Goal: Navigation & Orientation: Find specific page/section

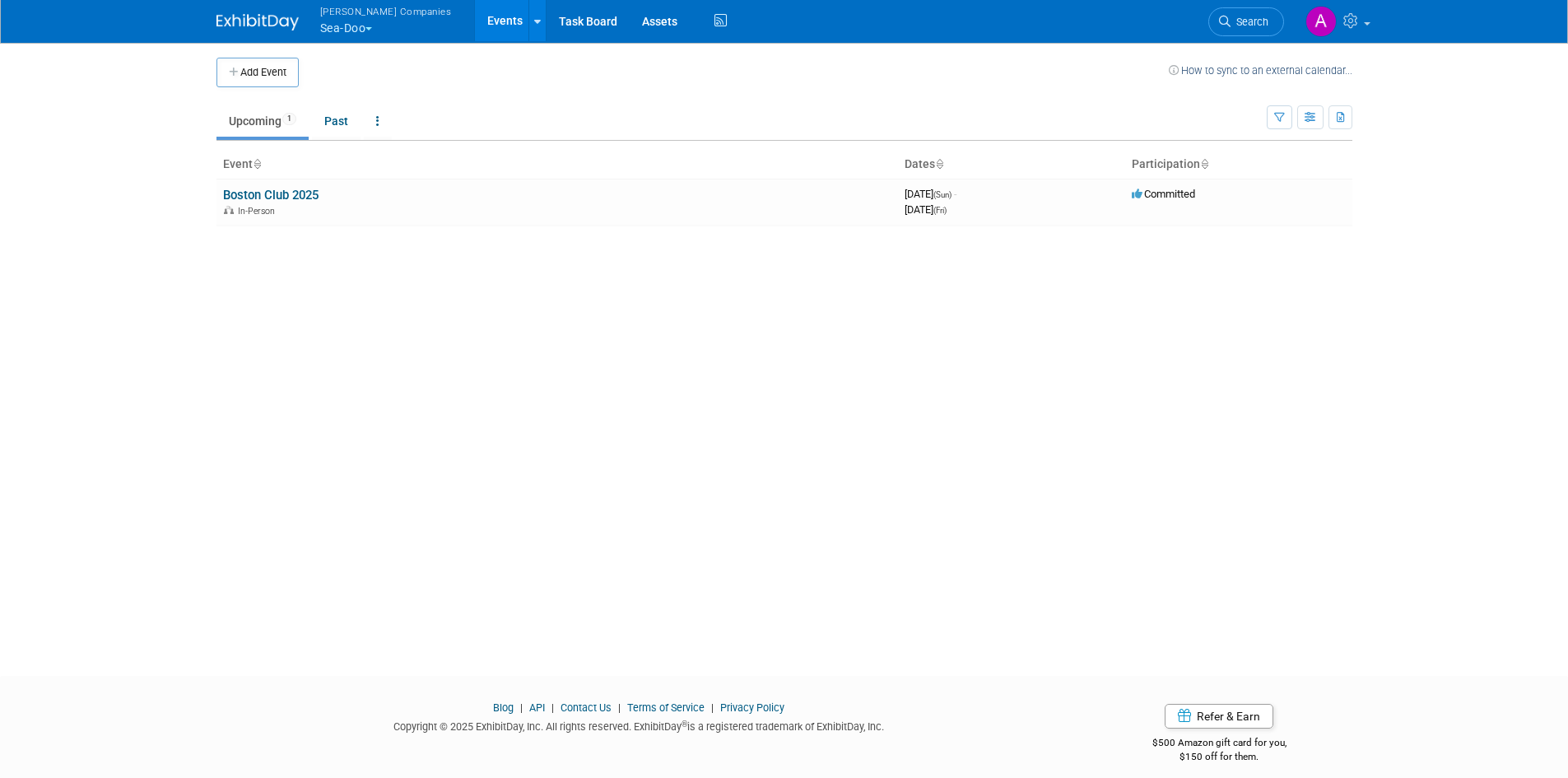
click at [371, 27] on span "button" at bounding box center [368, 28] width 7 height 3
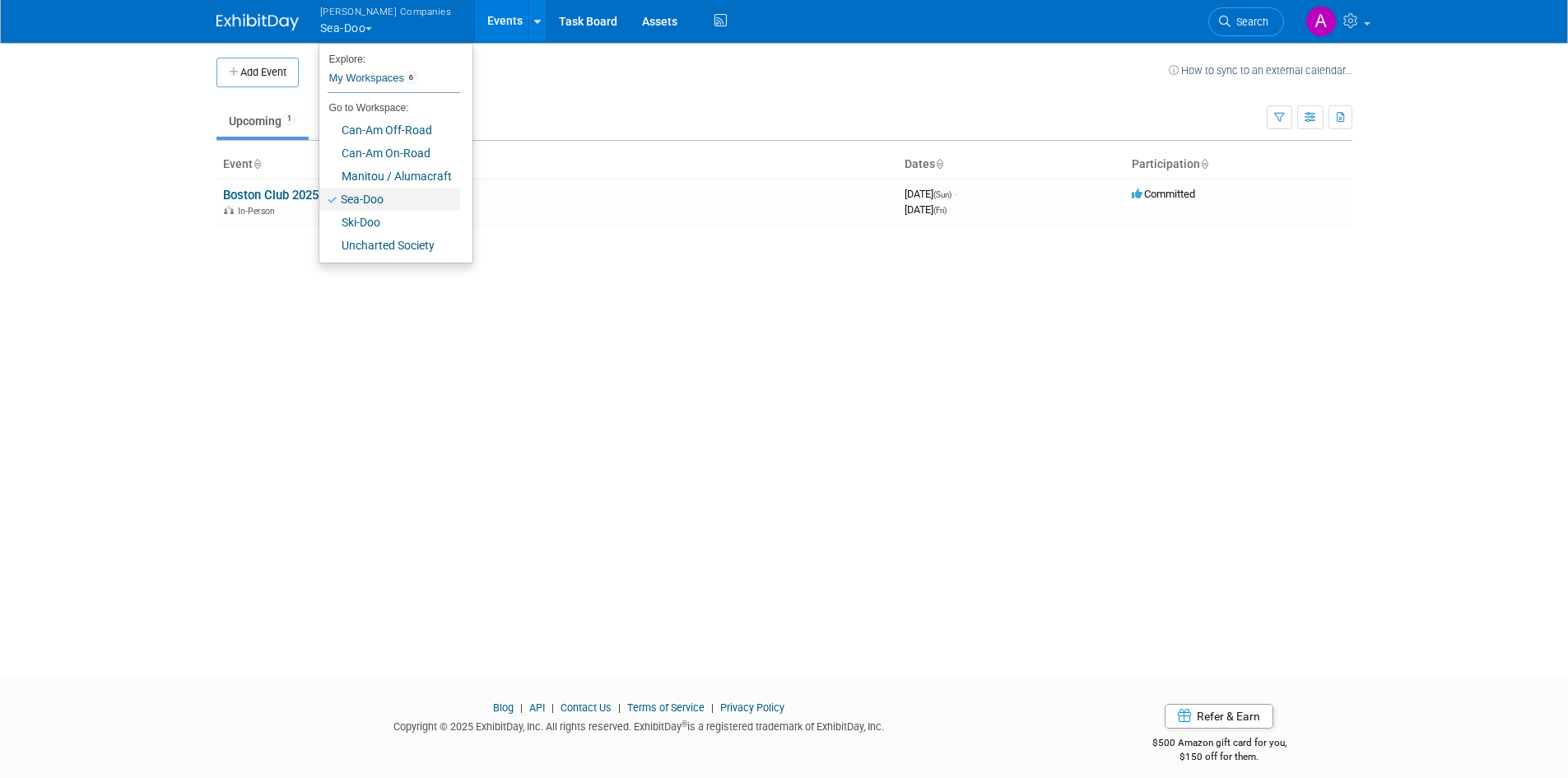
click at [366, 194] on link "Sea-Doo" at bounding box center [390, 199] width 140 height 23
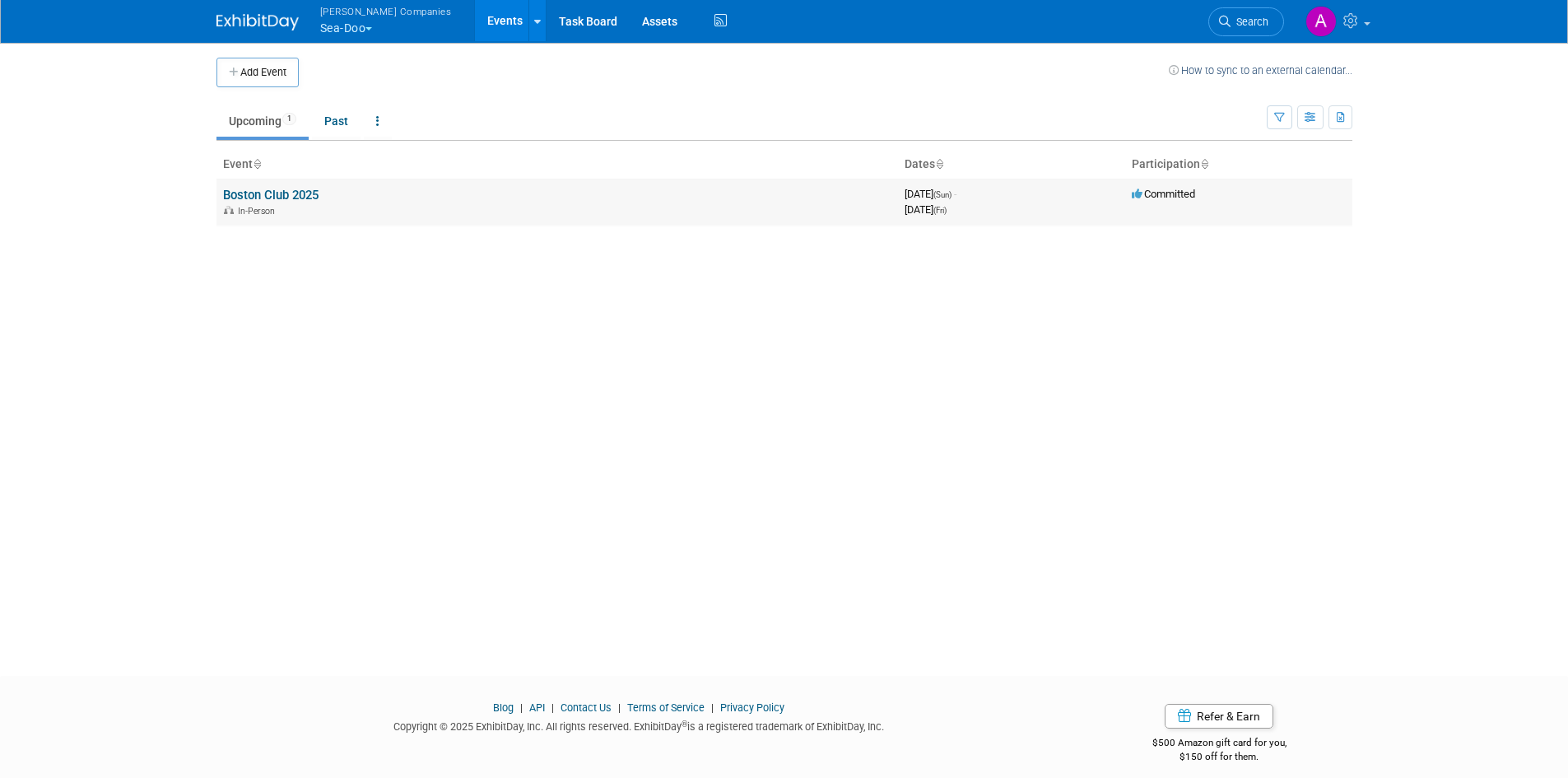
click at [281, 199] on link "Boston Club 2025" at bounding box center [270, 195] width 96 height 15
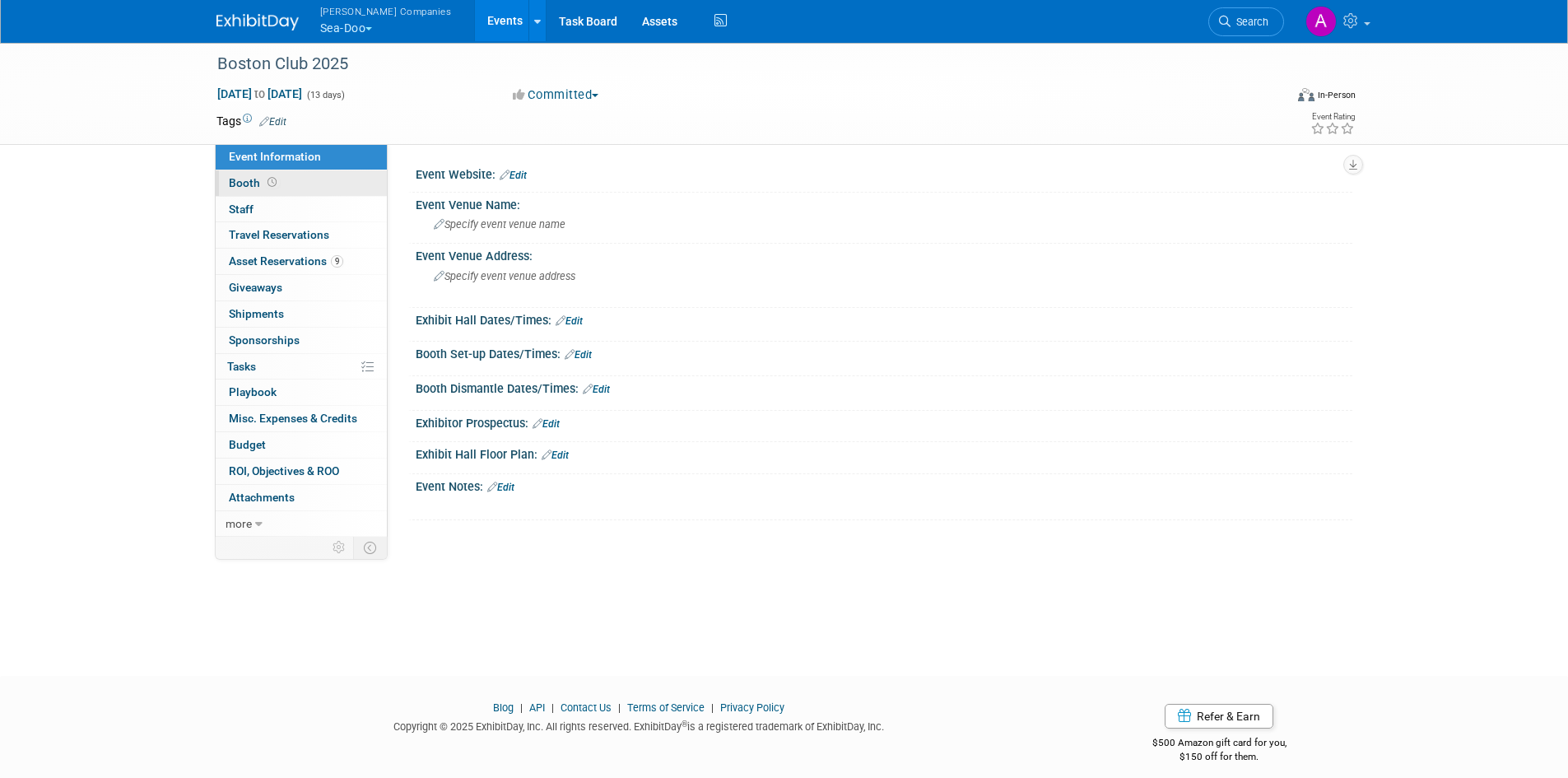
click at [246, 188] on span "Booth" at bounding box center [254, 182] width 51 height 13
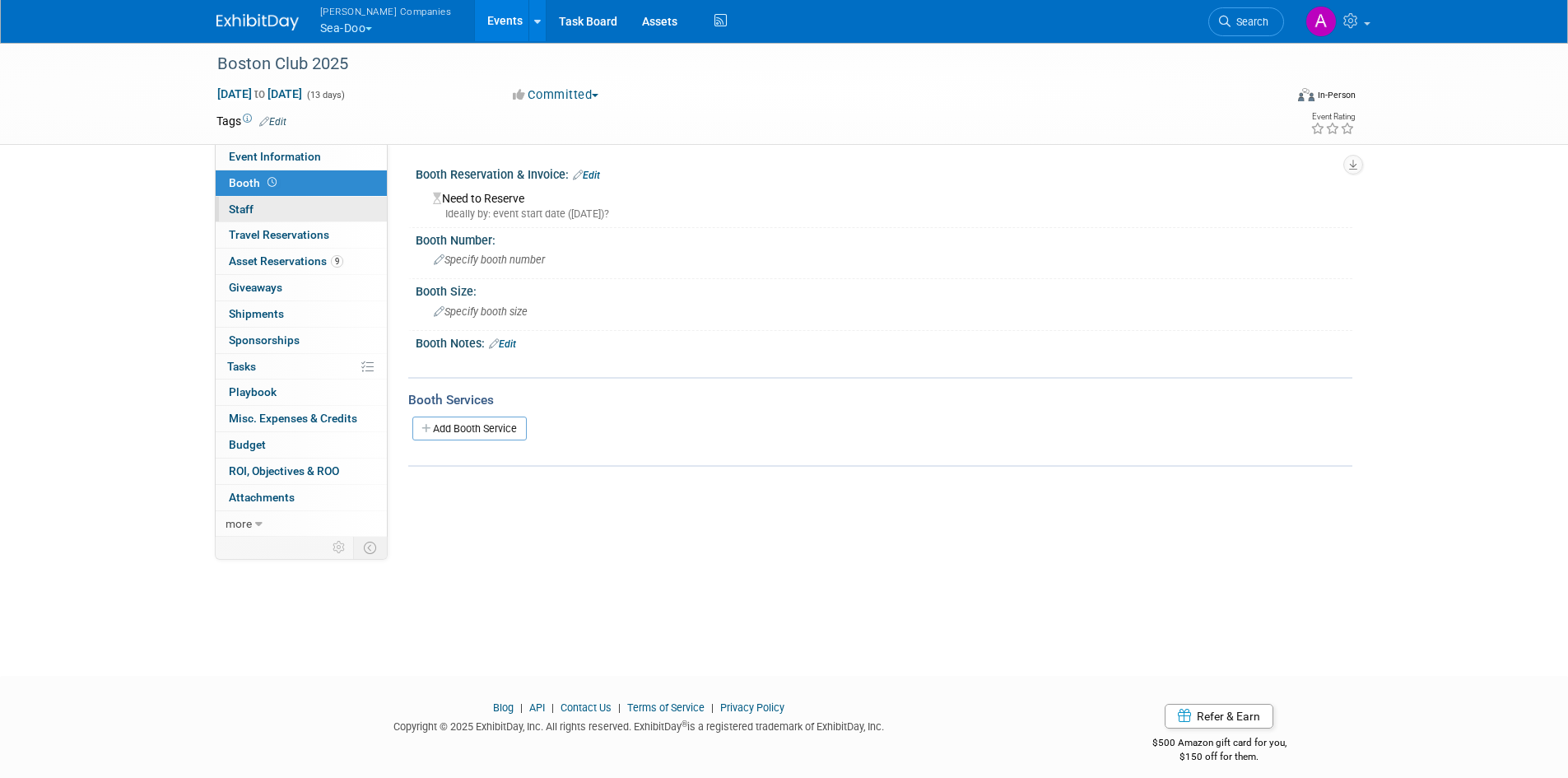
click at [243, 214] on span "Staff 0" at bounding box center [240, 209] width 25 height 13
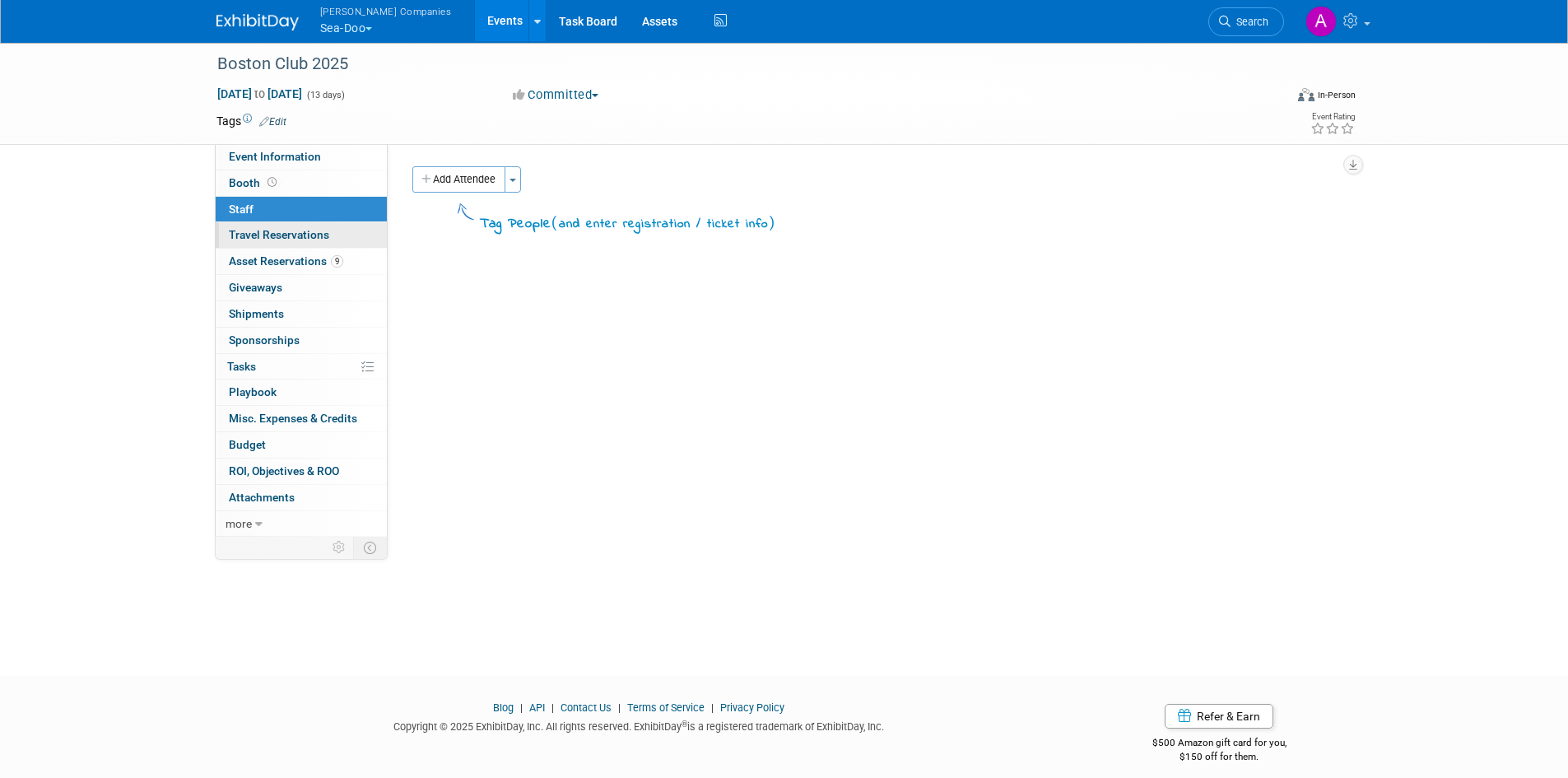
click at [274, 236] on span "Travel Reservations 0" at bounding box center [279, 234] width 101 height 13
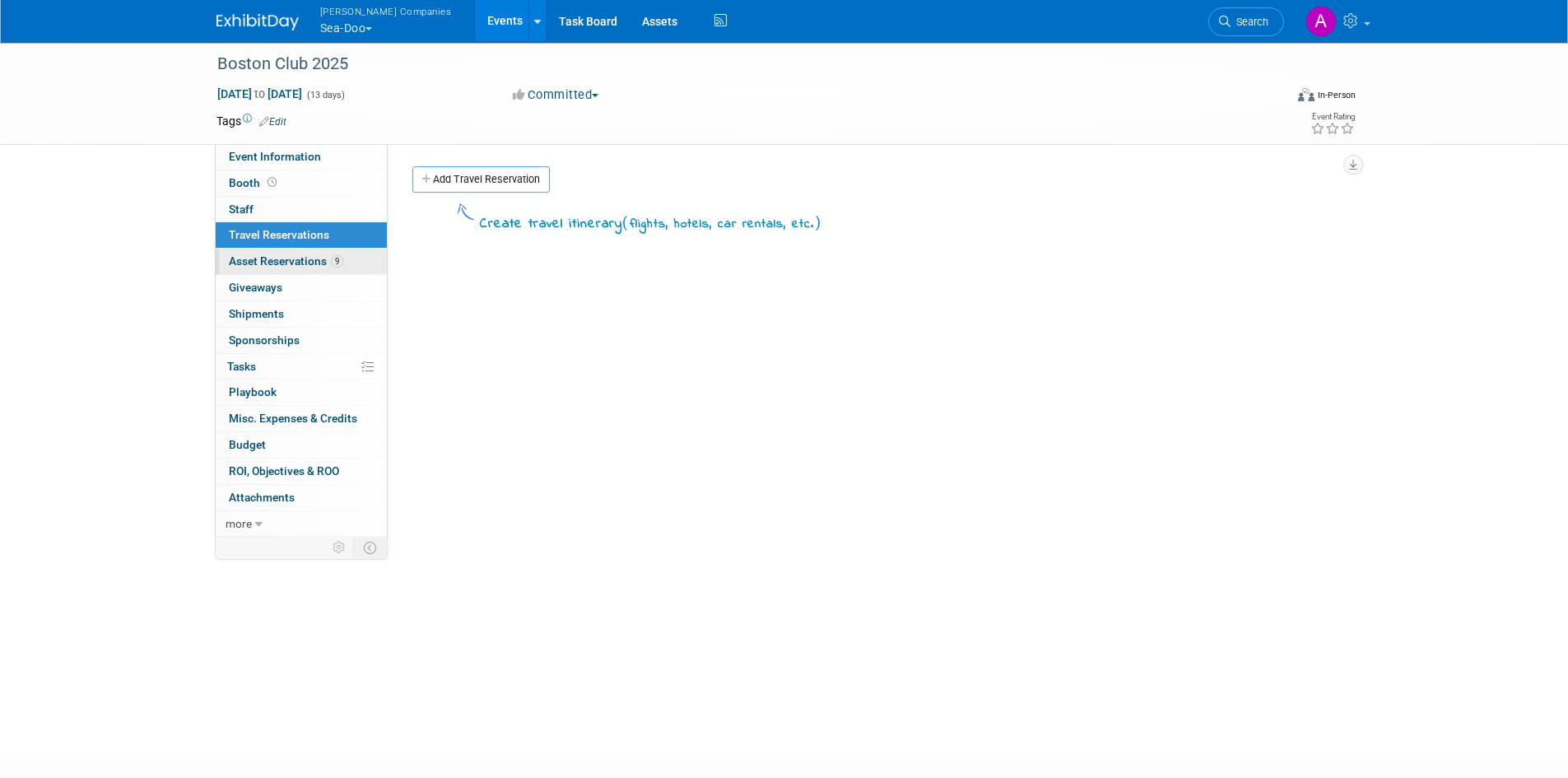
click at [279, 264] on span "Asset Reservations 9" at bounding box center [286, 260] width 115 height 13
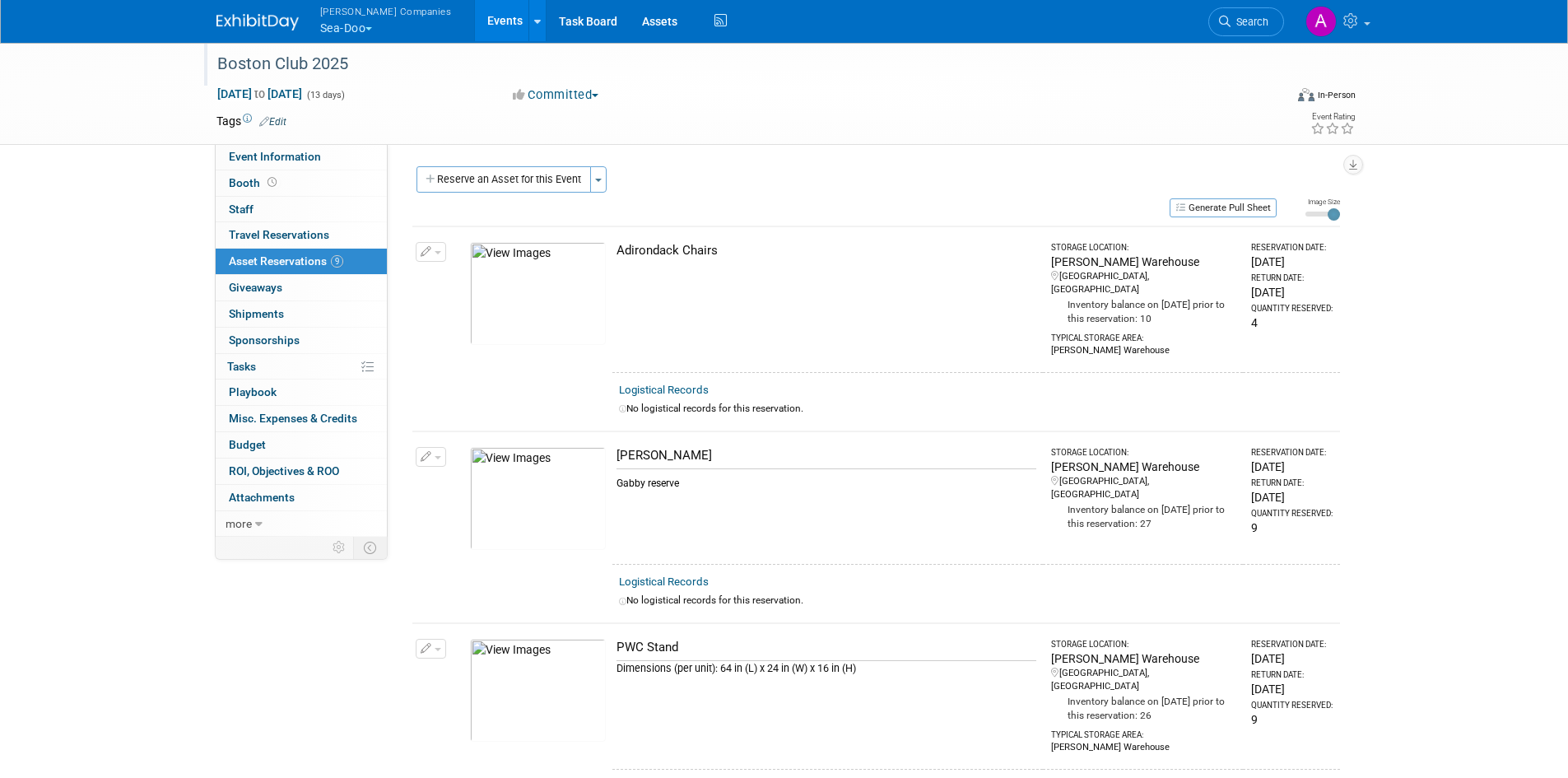
click at [247, 66] on div "Boston Club 2025" at bounding box center [735, 64] width 1048 height 30
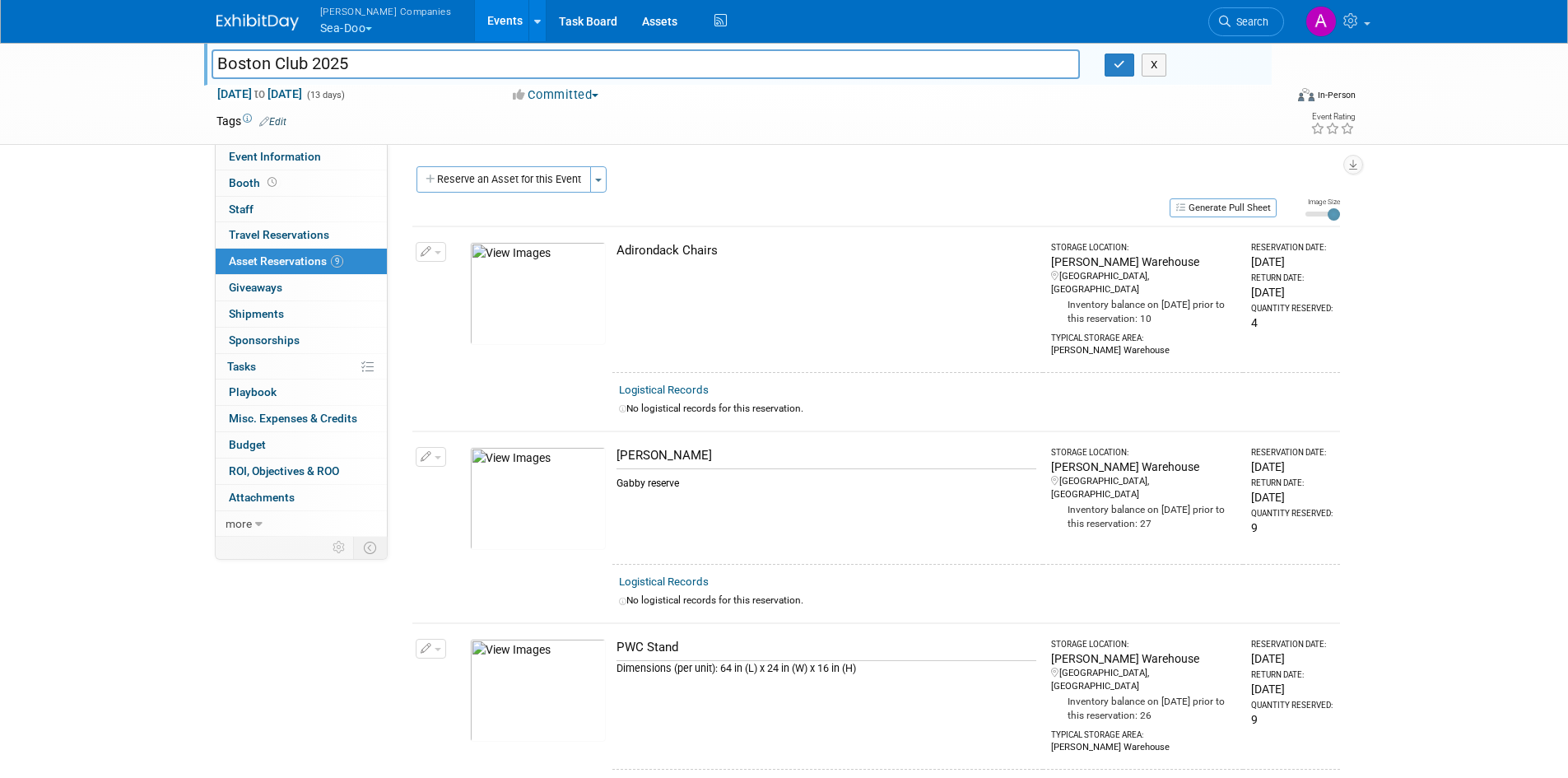
click at [257, 26] on img at bounding box center [257, 22] width 82 height 17
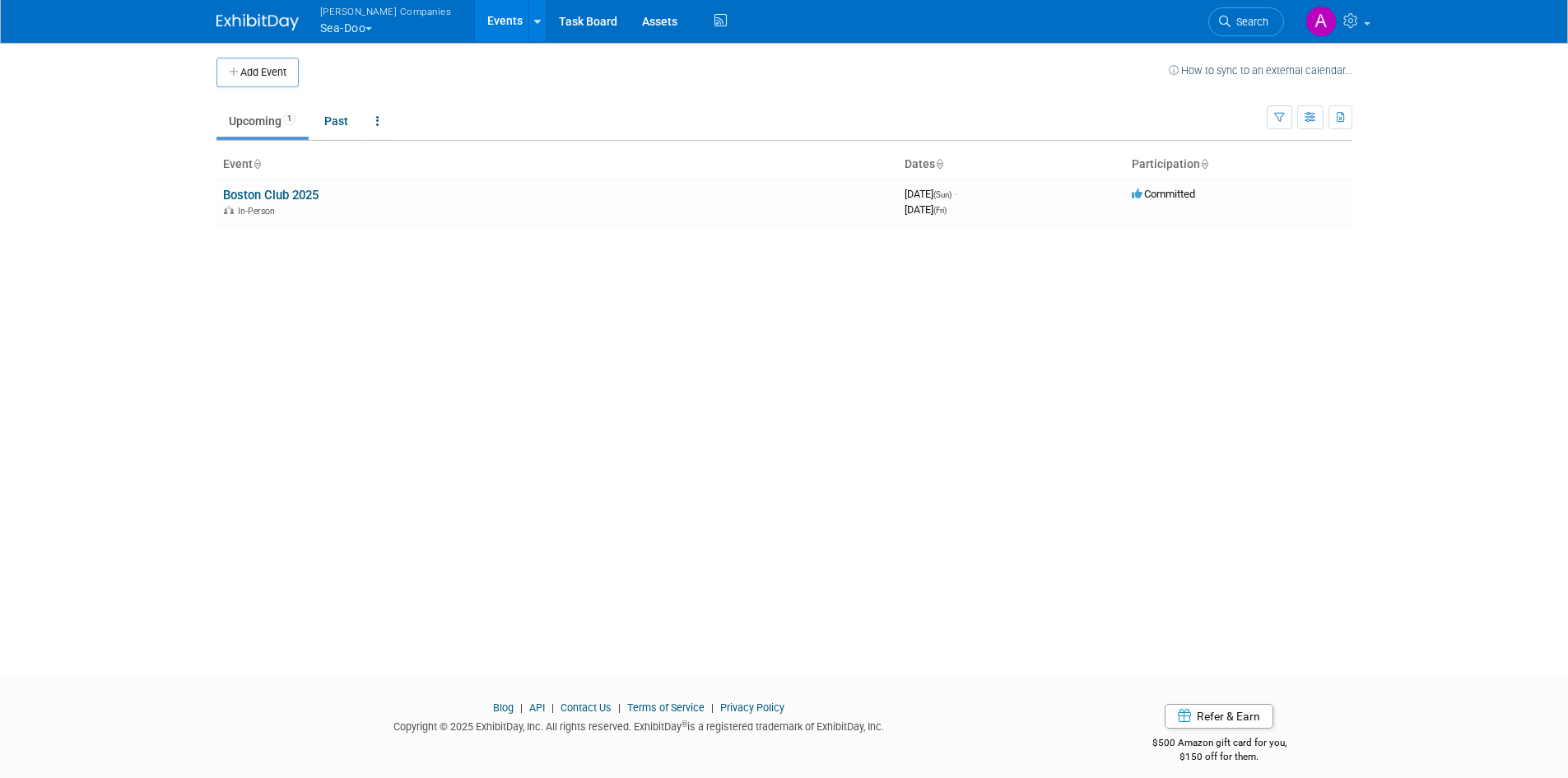
click at [377, 32] on button "Warnert Companies Sea-Doo" at bounding box center [396, 21] width 154 height 43
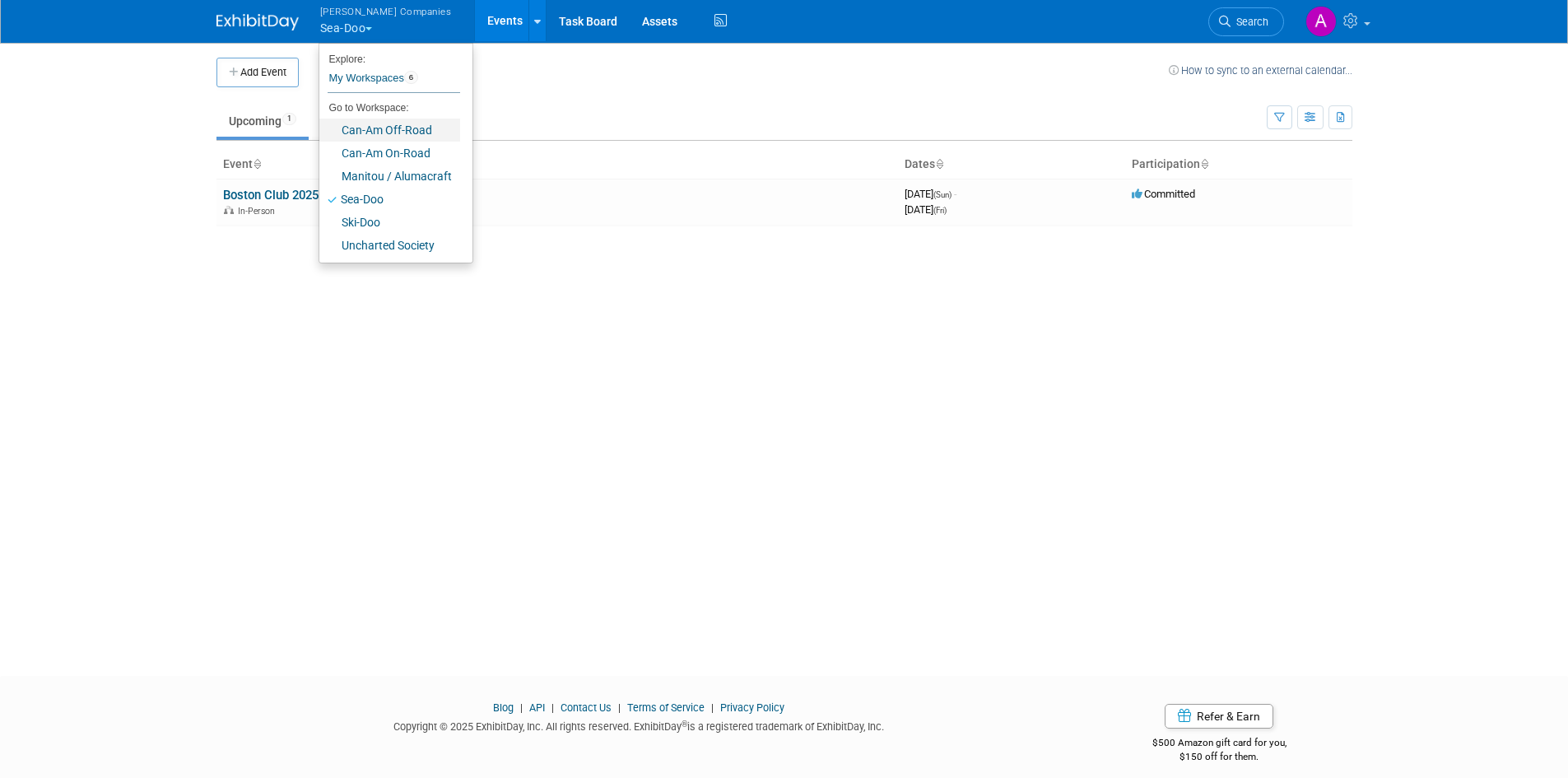
click at [392, 133] on link "Can-Am Off-Road" at bounding box center [390, 130] width 140 height 23
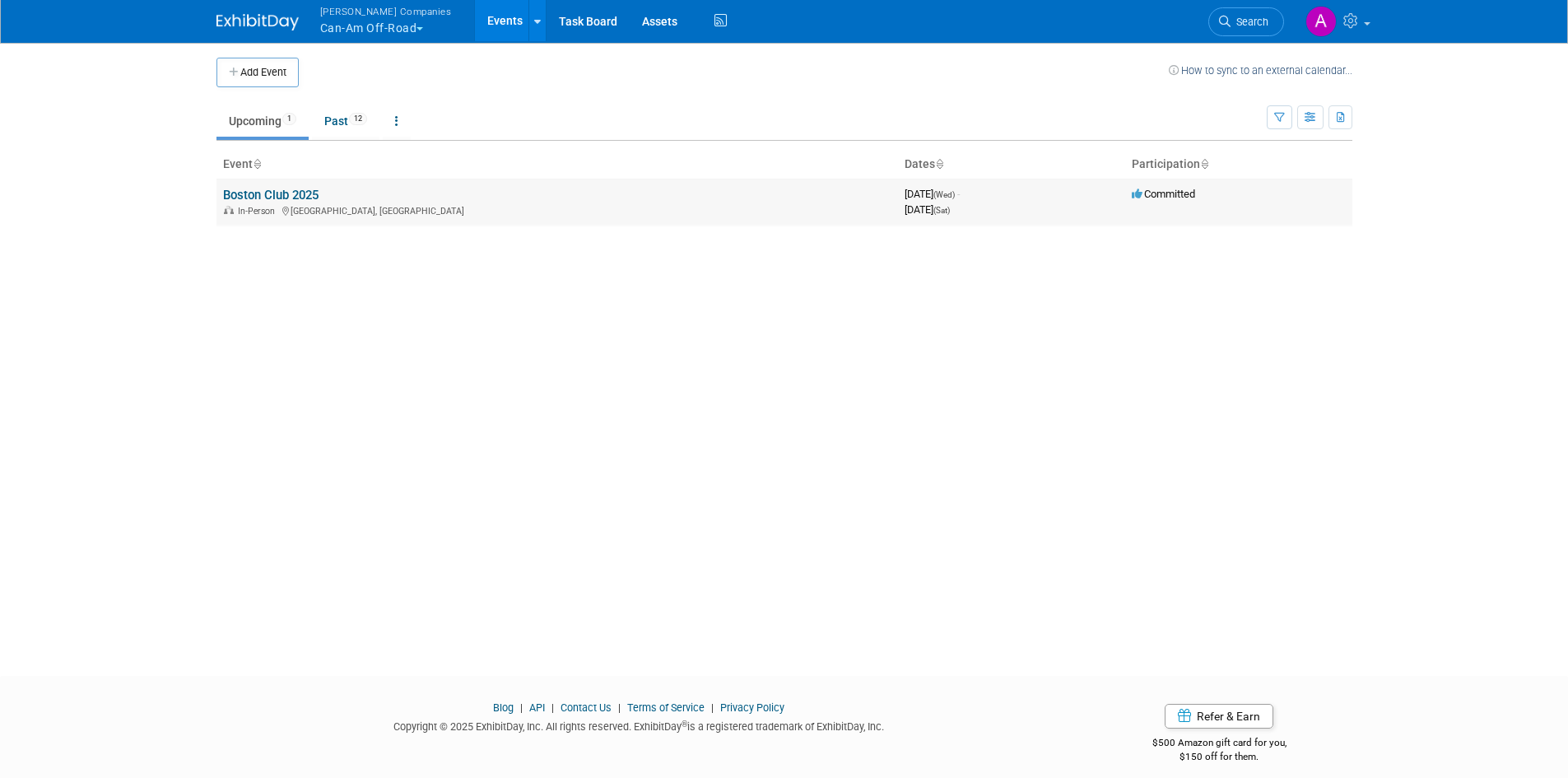
click at [232, 190] on link "Boston Club 2025" at bounding box center [270, 195] width 96 height 15
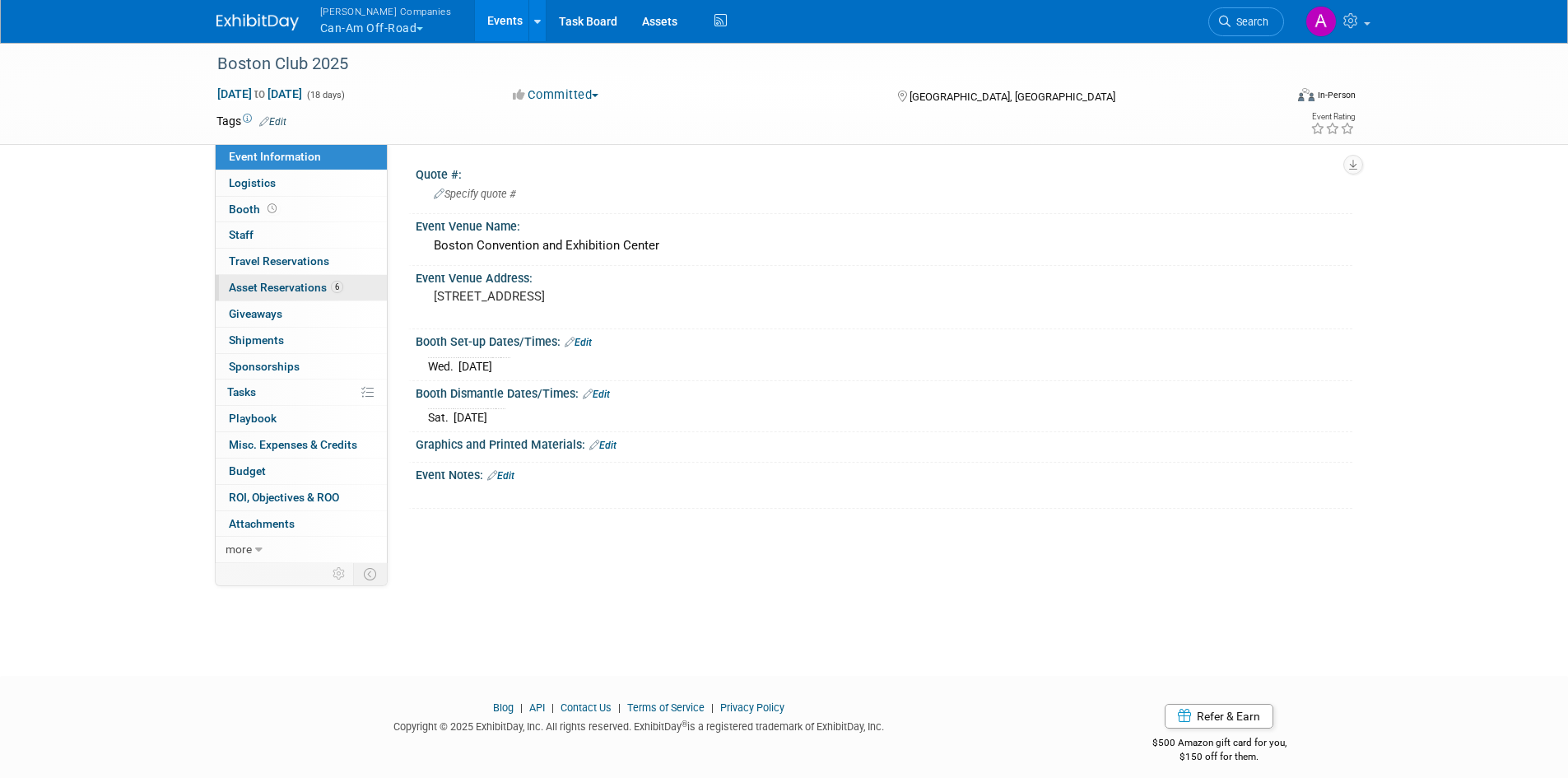
click at [304, 289] on span "Asset Reservations 6" at bounding box center [286, 287] width 115 height 13
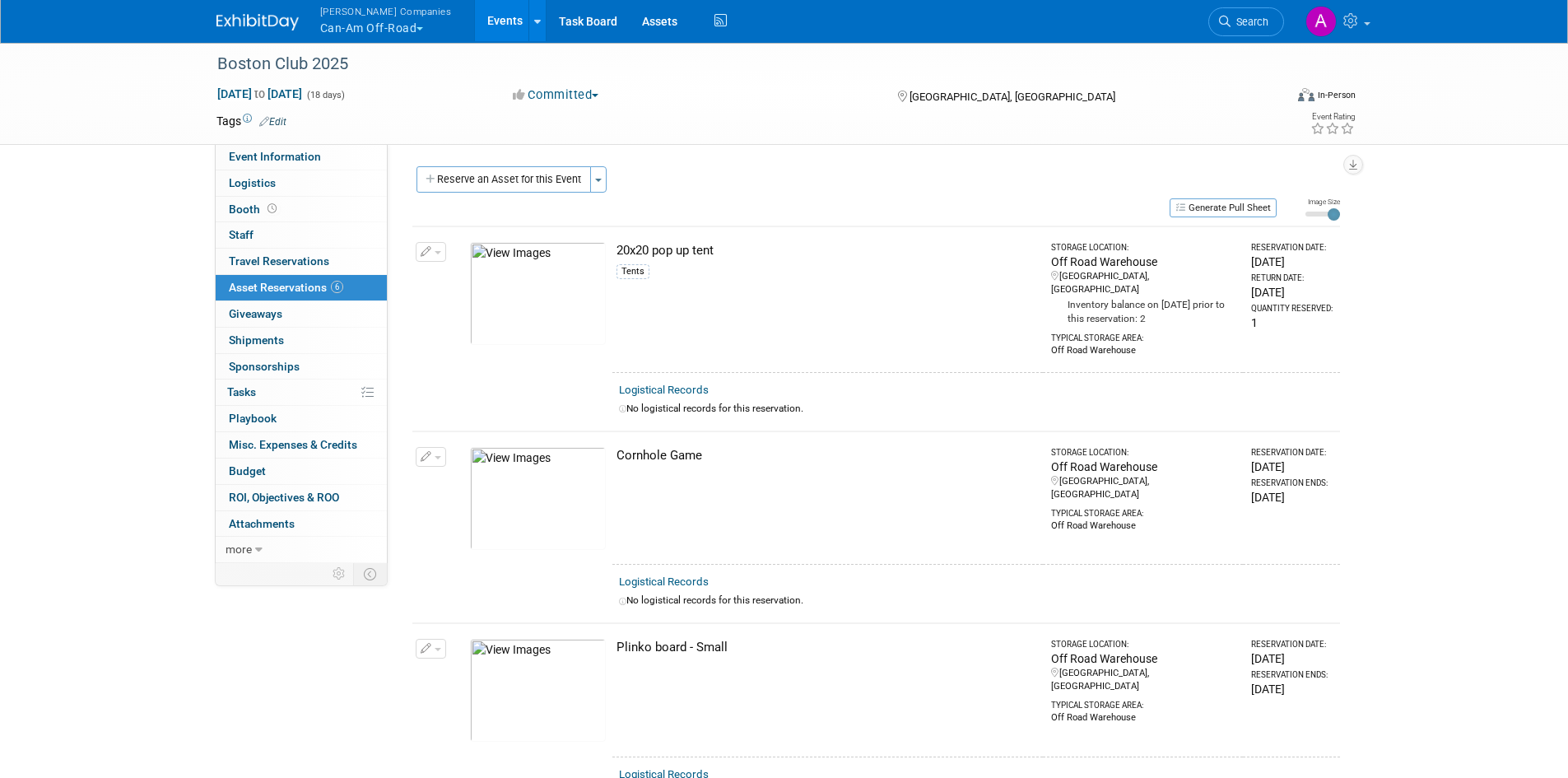
click at [258, 27] on img at bounding box center [257, 22] width 82 height 17
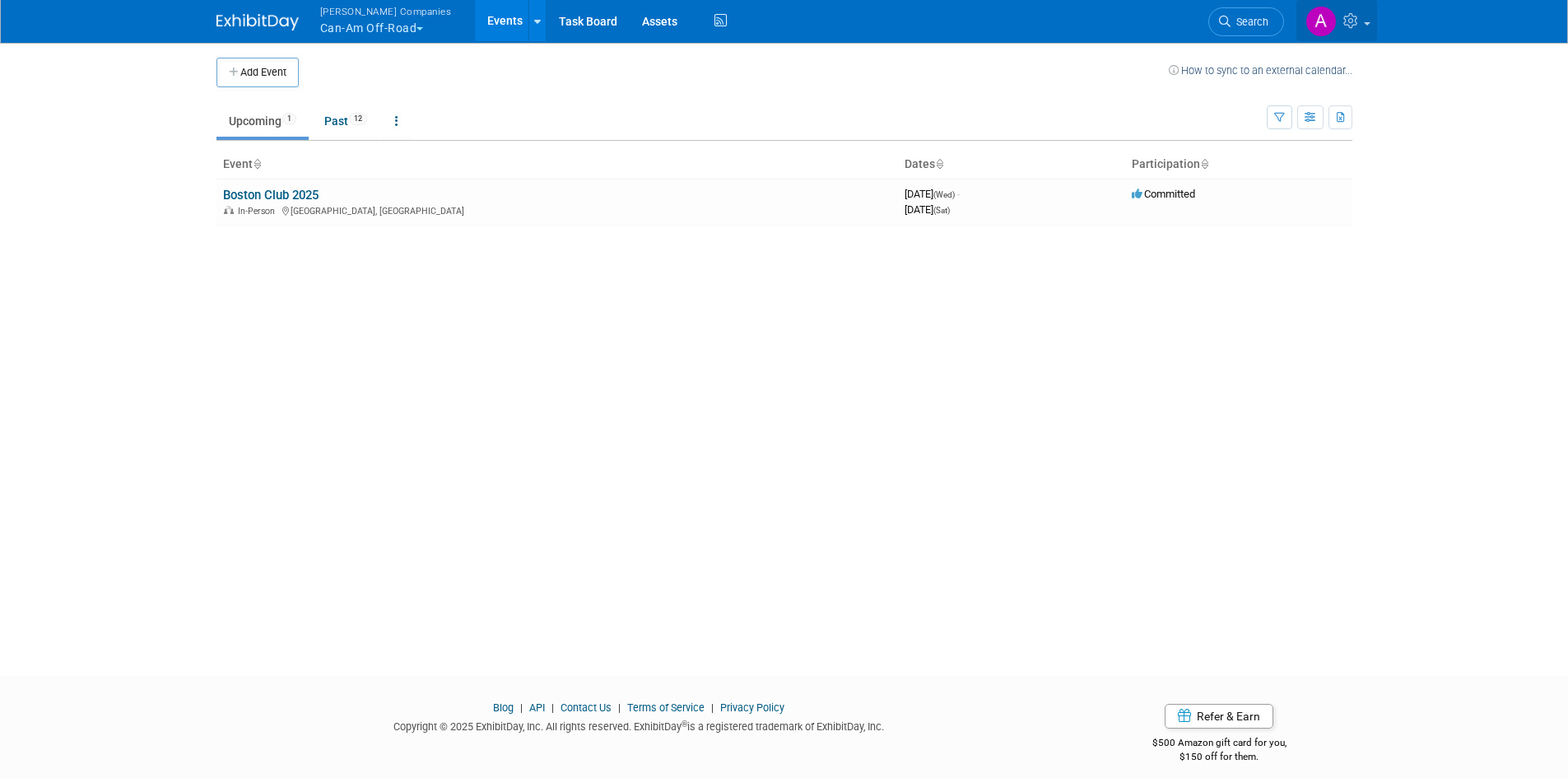
click at [1364, 19] on link at bounding box center [1337, 21] width 81 height 42
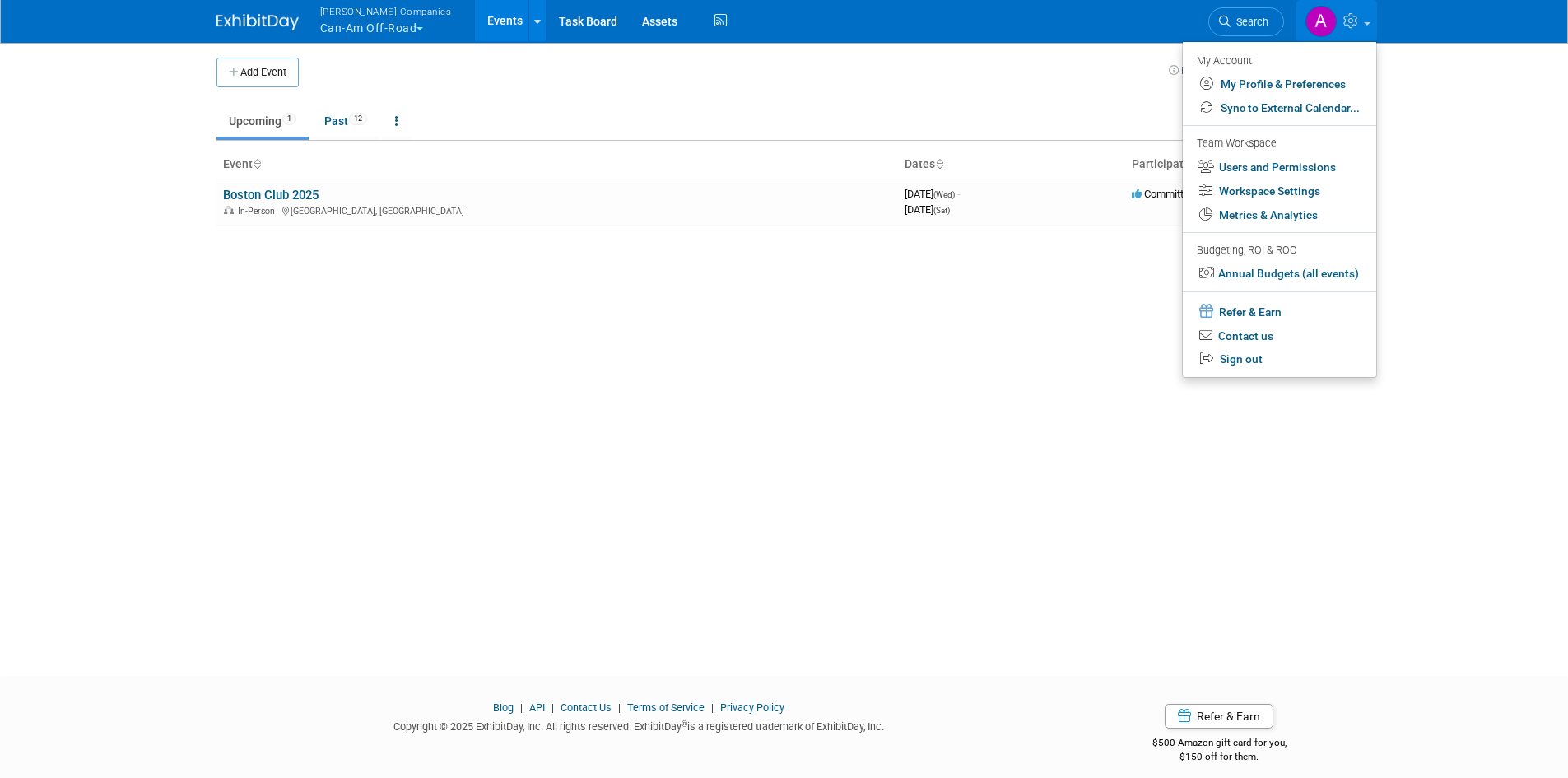
click at [370, 26] on button "Warnert Companies Can-Am Off-Road" at bounding box center [396, 21] width 154 height 43
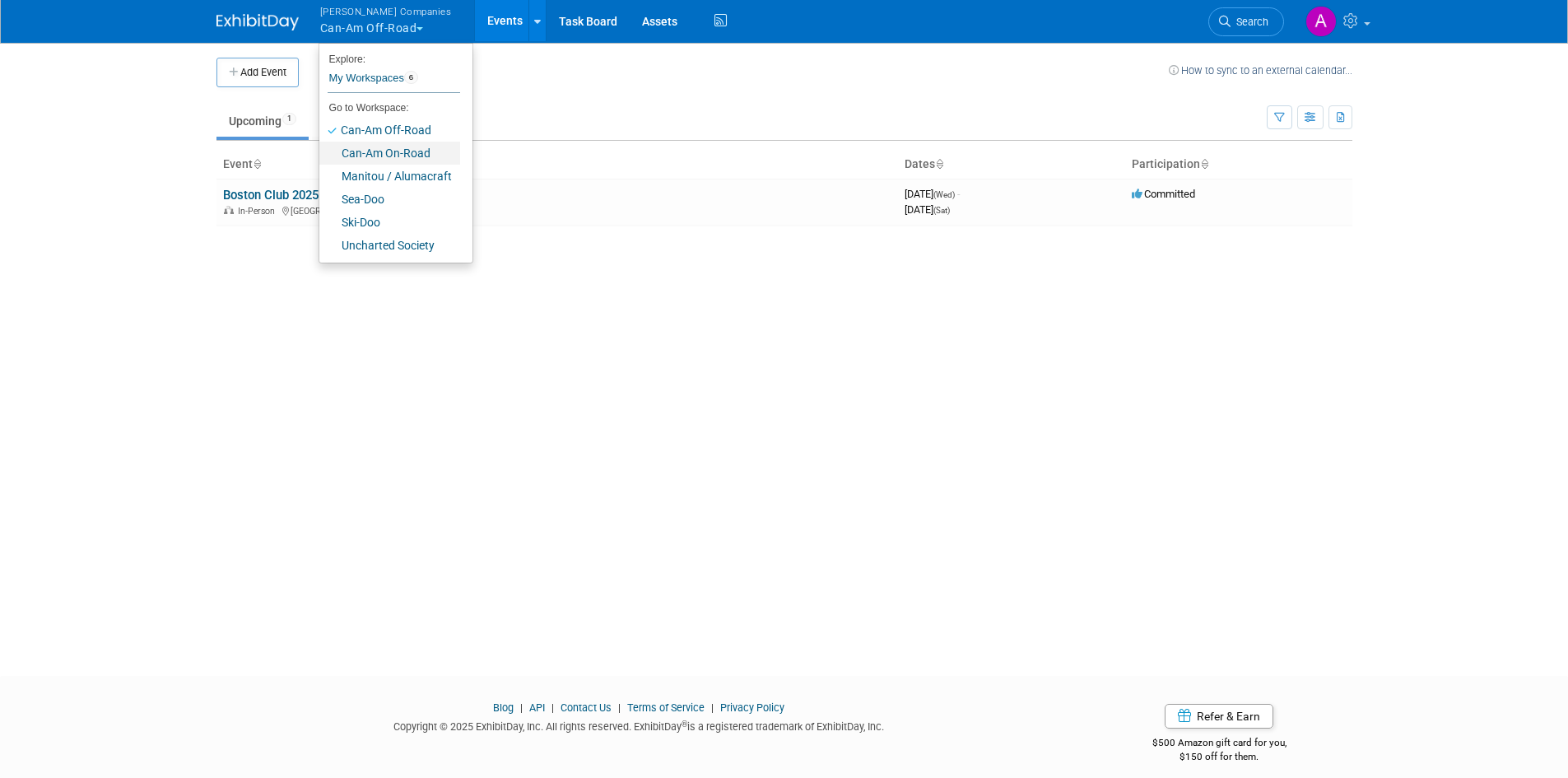
click at [383, 150] on link "Can-Am On-Road" at bounding box center [390, 152] width 140 height 23
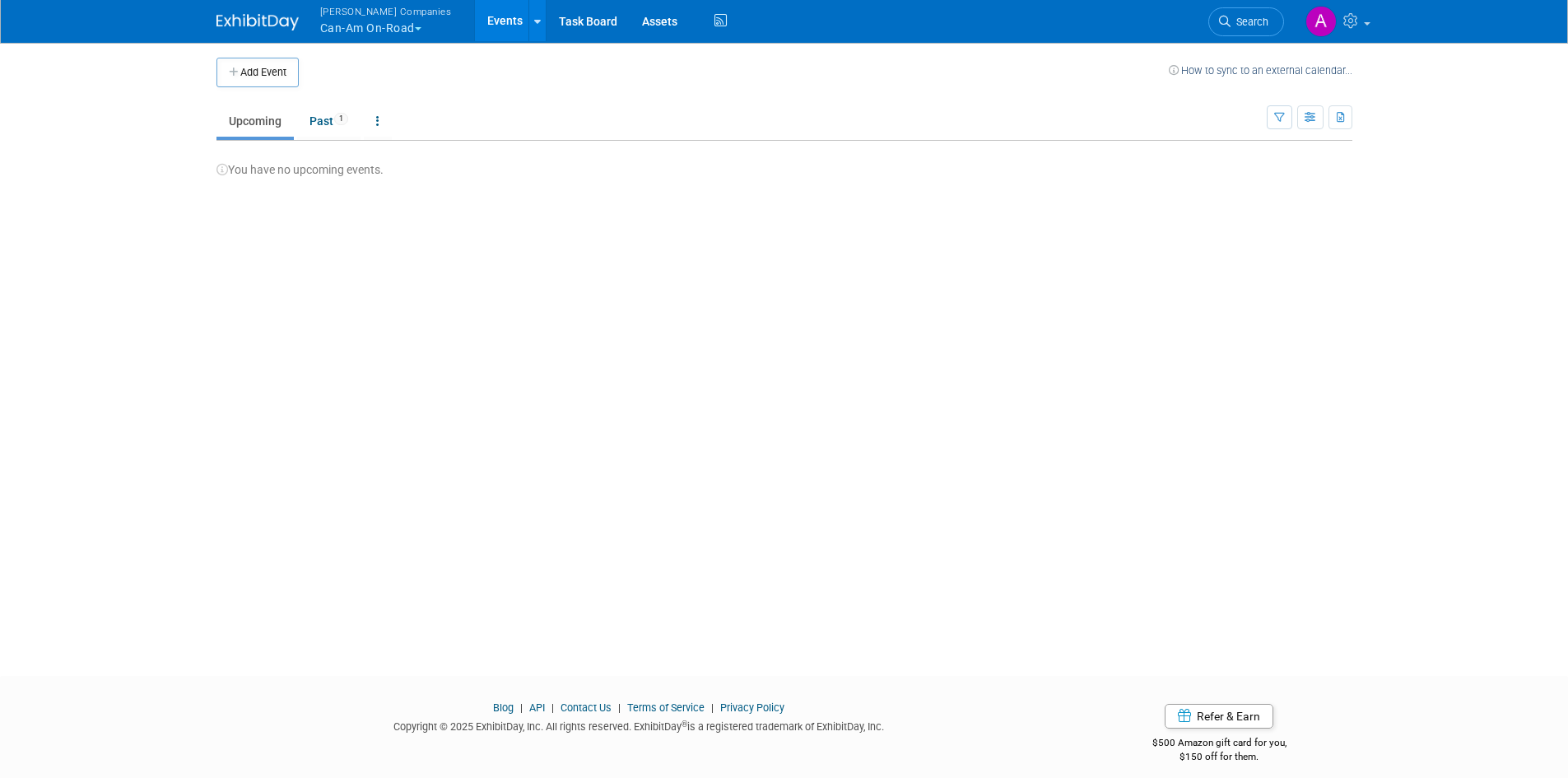
click at [365, 31] on button "Warnert Companies Can-Am On-Road" at bounding box center [396, 21] width 154 height 43
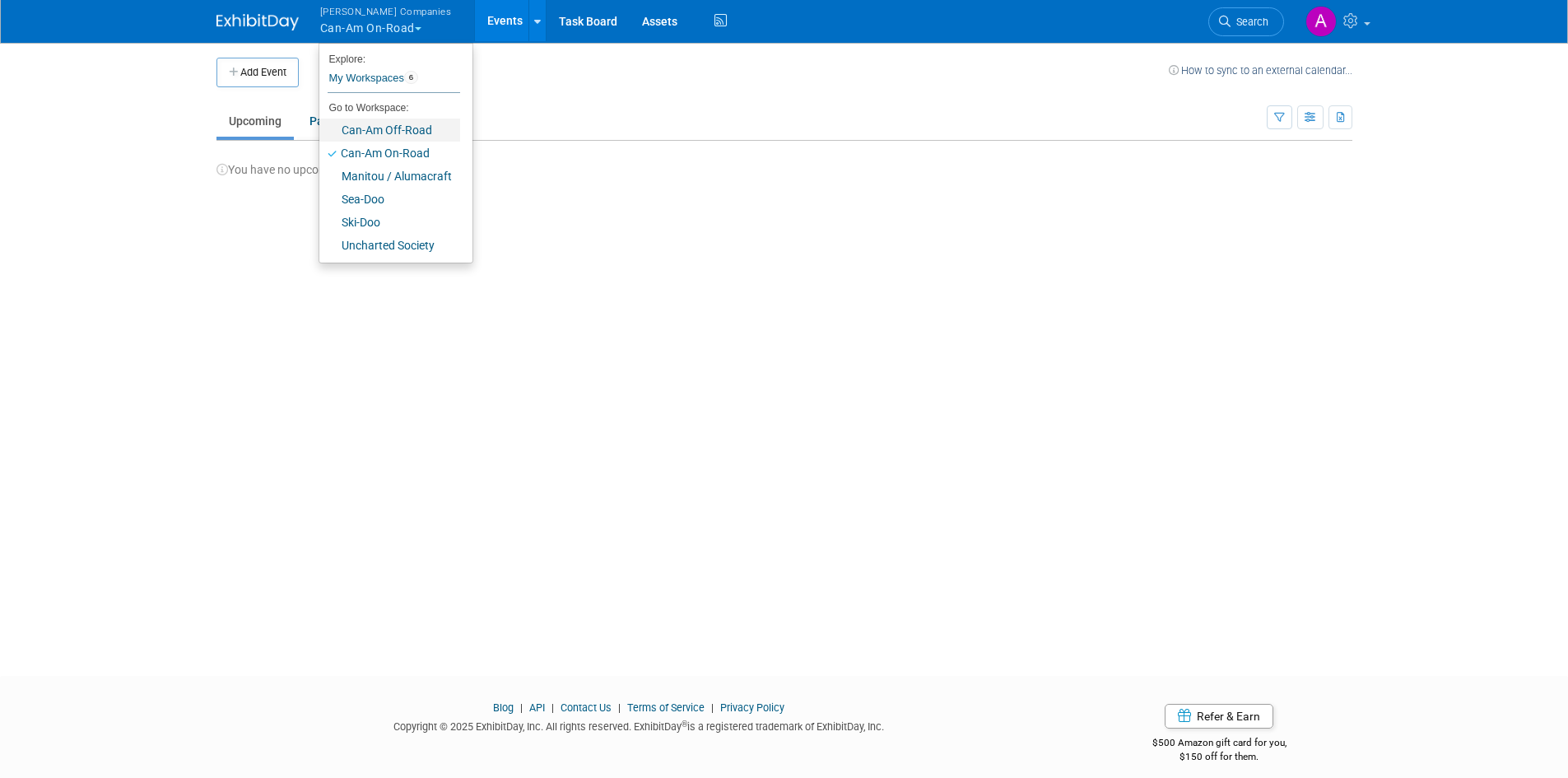
click at [369, 122] on link "Can-Am Off-Road" at bounding box center [390, 130] width 140 height 23
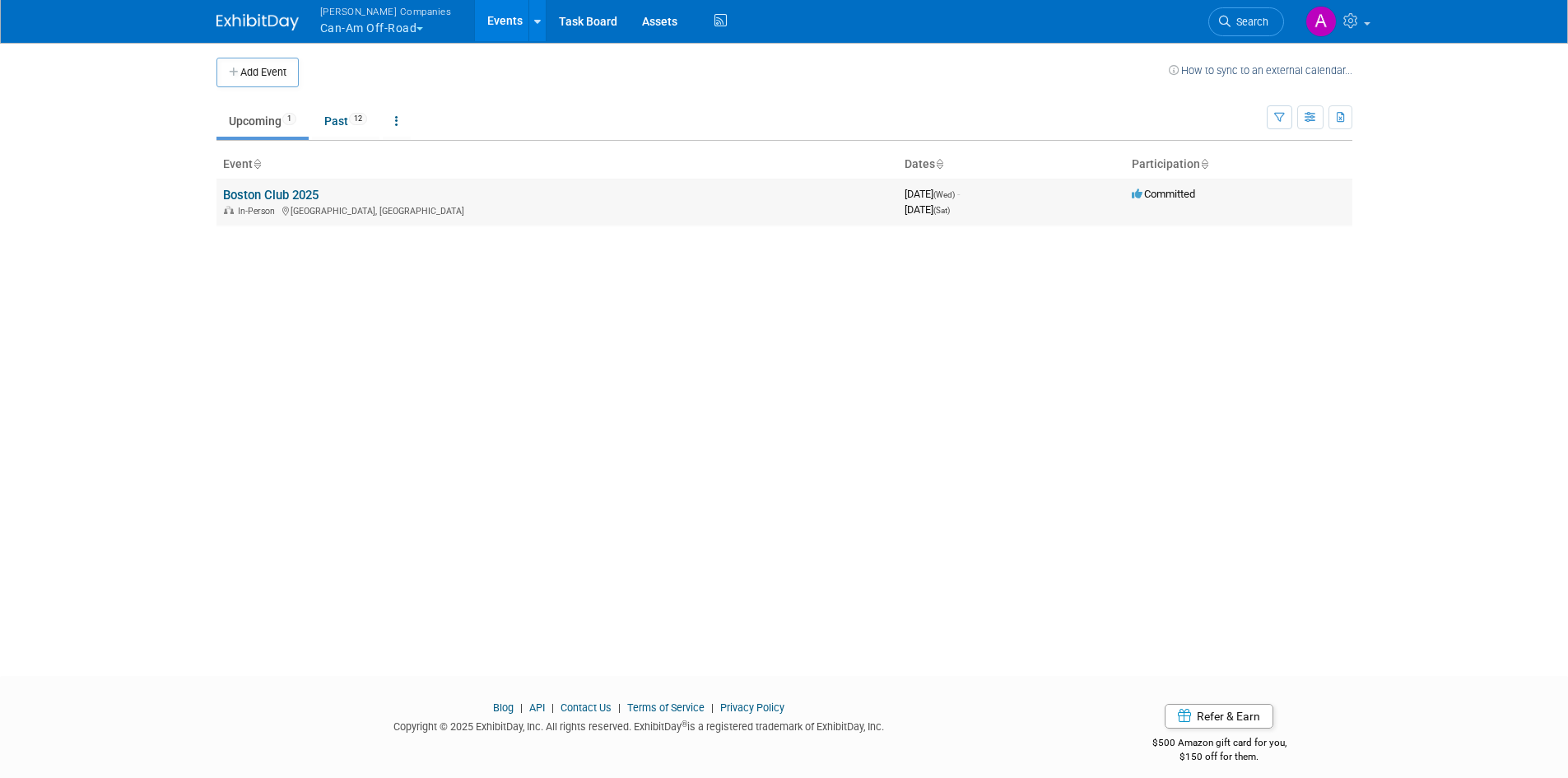
click at [264, 198] on link "Boston Club 2025" at bounding box center [270, 195] width 96 height 15
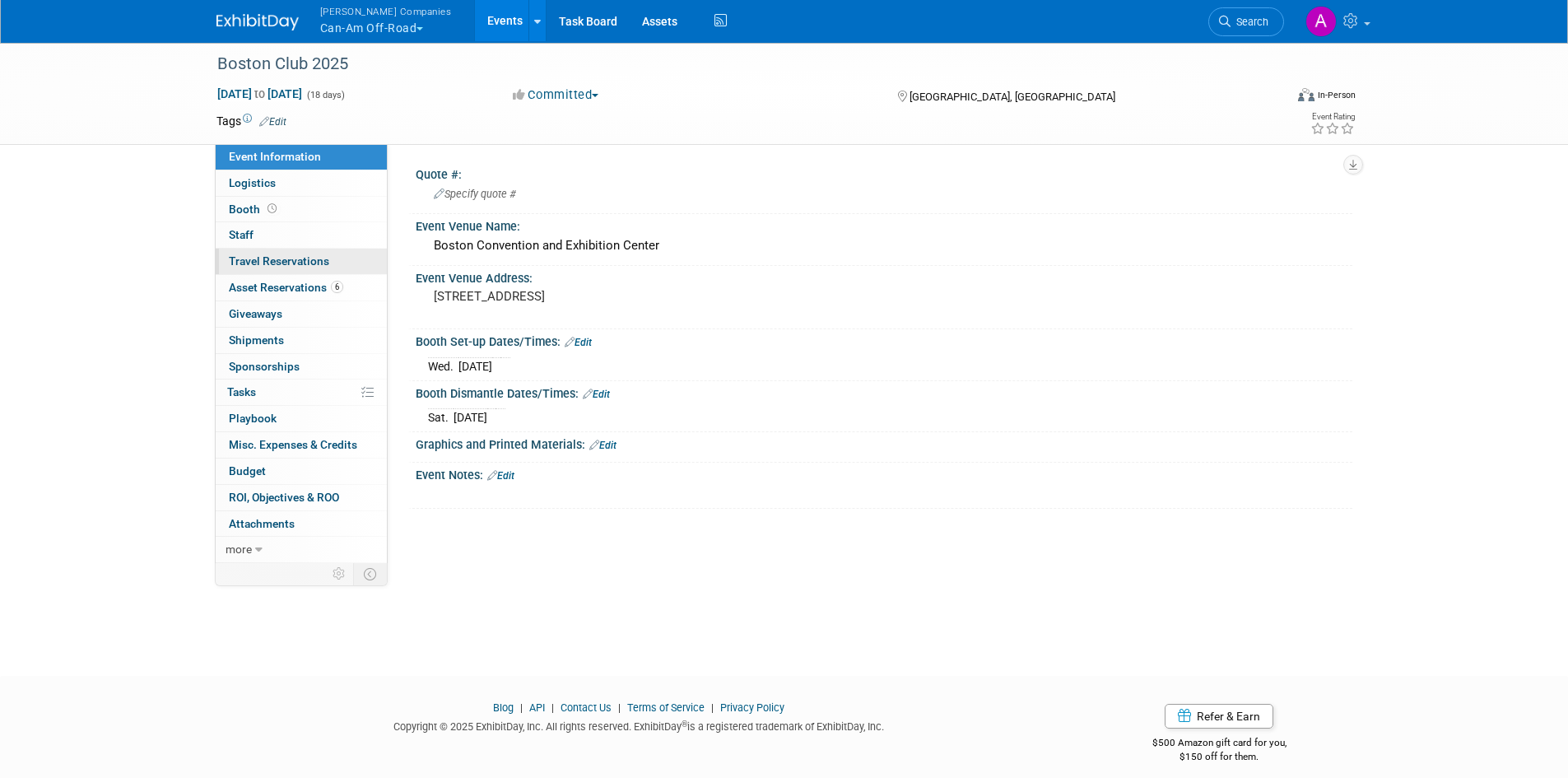
click at [262, 260] on span "Travel Reservations 0" at bounding box center [279, 260] width 101 height 13
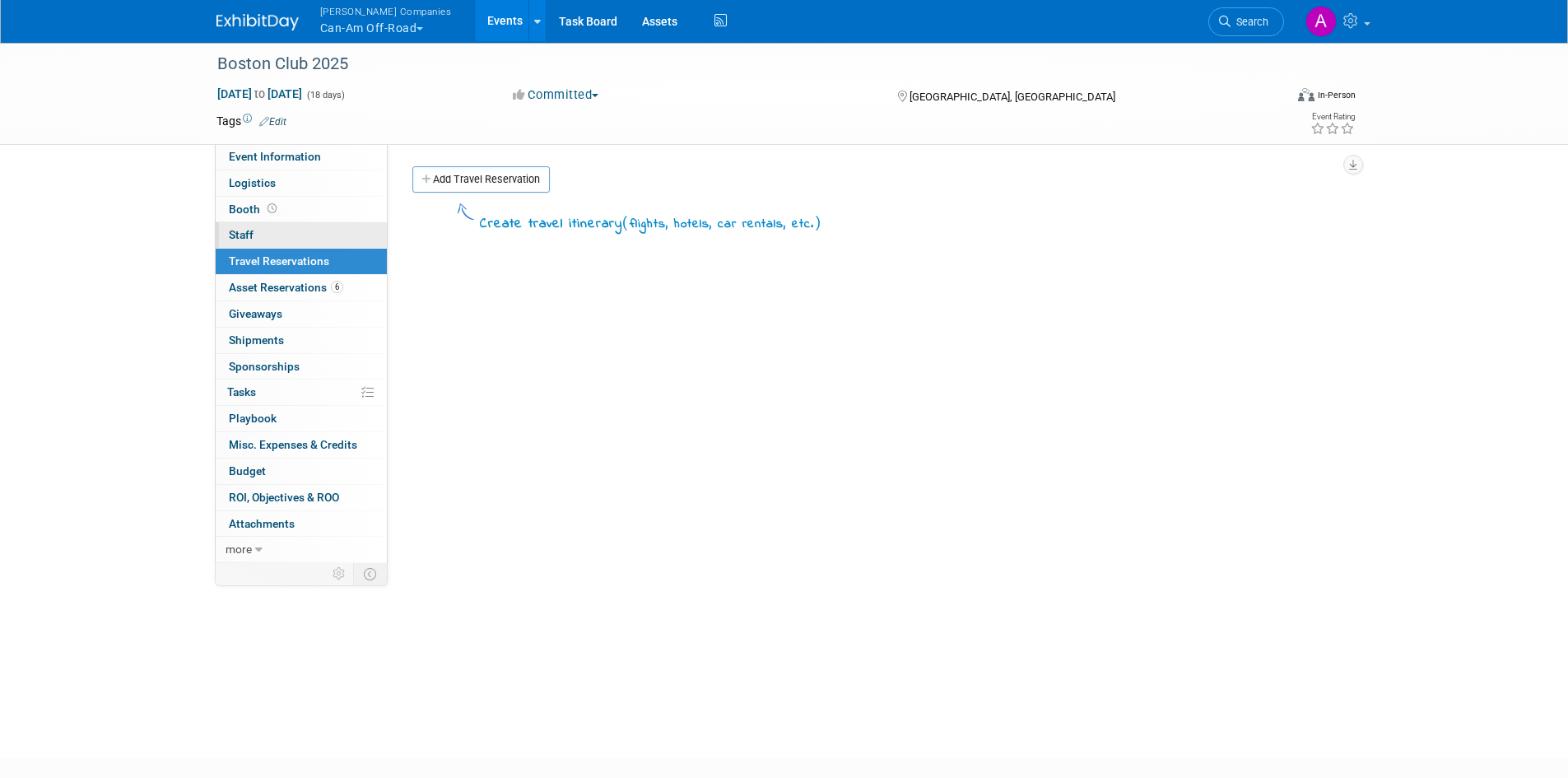
click at [252, 232] on span "Staff 0" at bounding box center [240, 234] width 25 height 13
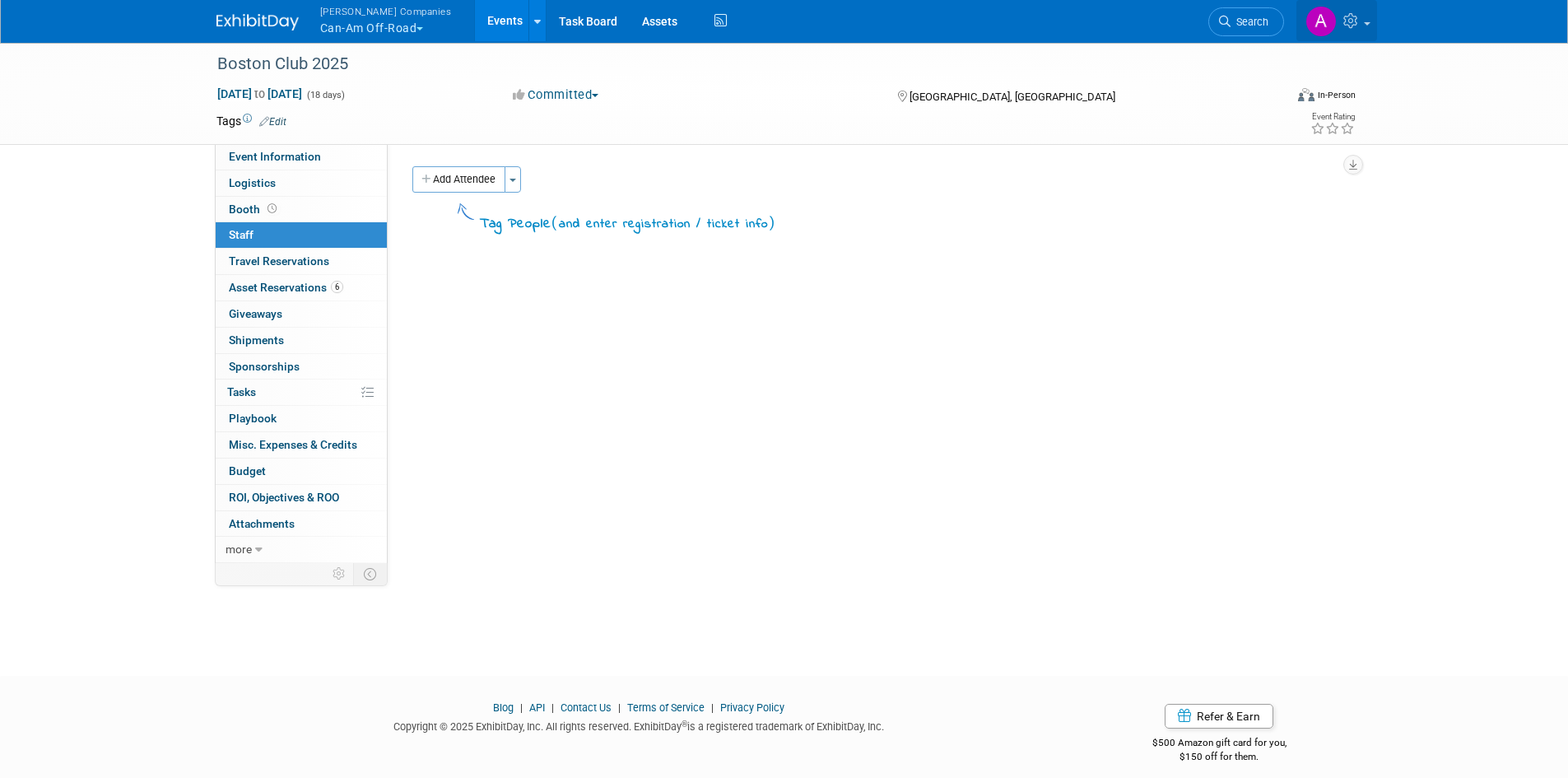
click at [1361, 27] on icon at bounding box center [1352, 20] width 19 height 15
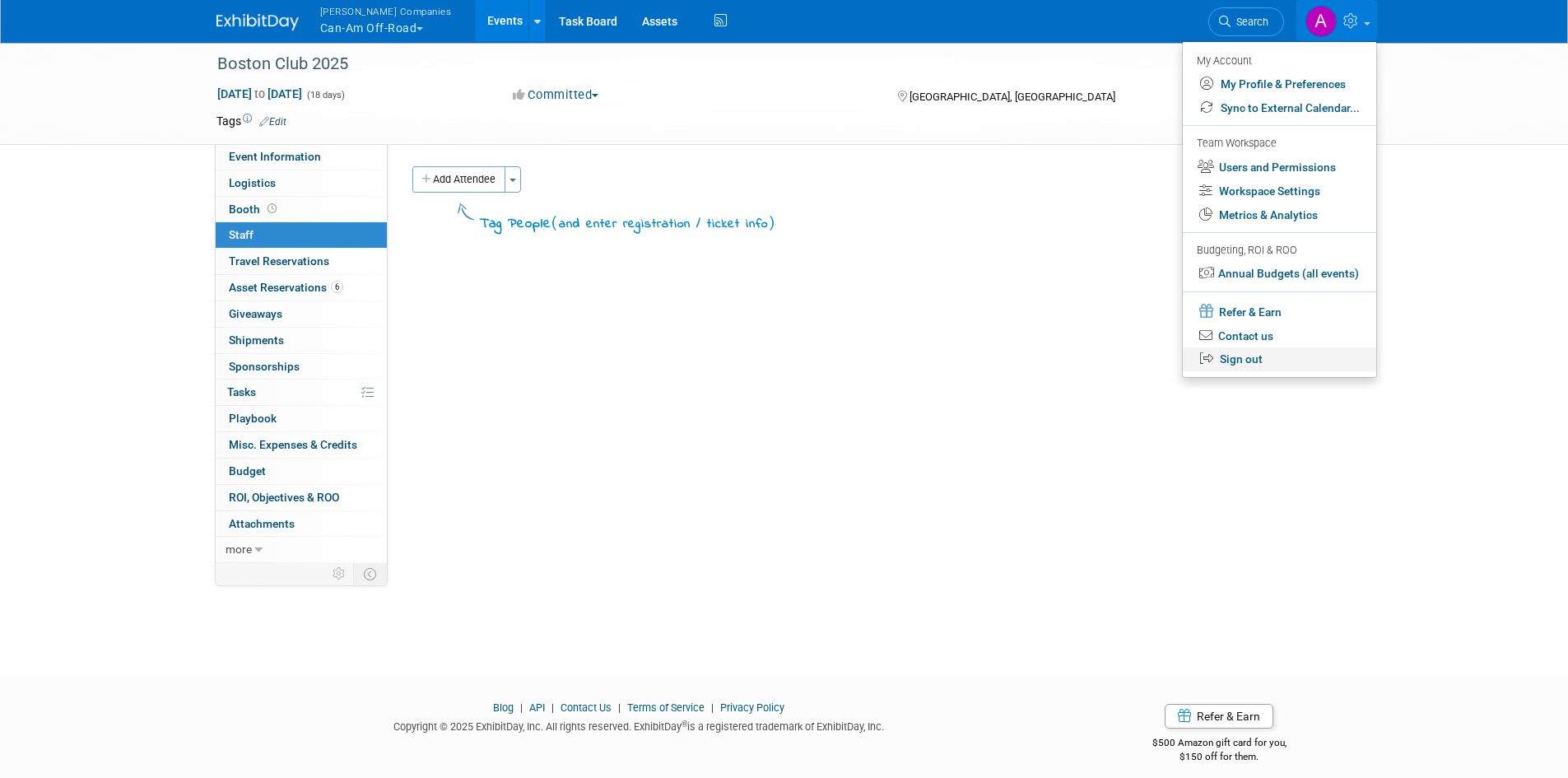
click at [1230, 362] on link "Sign out" at bounding box center [1280, 359] width 194 height 24
